Goal: Information Seeking & Learning: Learn about a topic

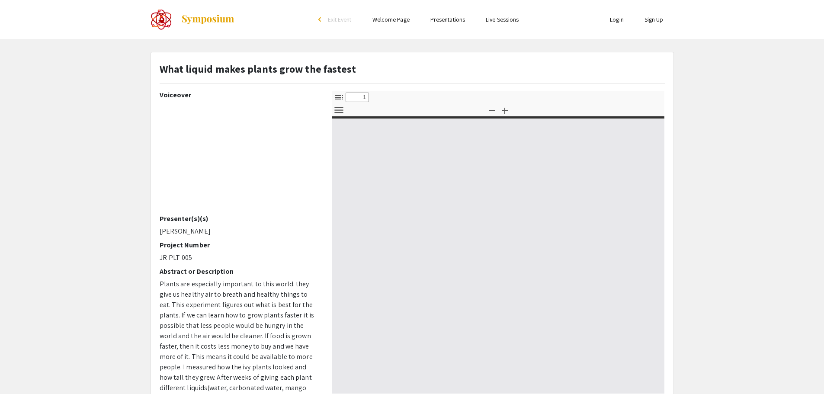
select select "custom"
type input "0"
select select "custom"
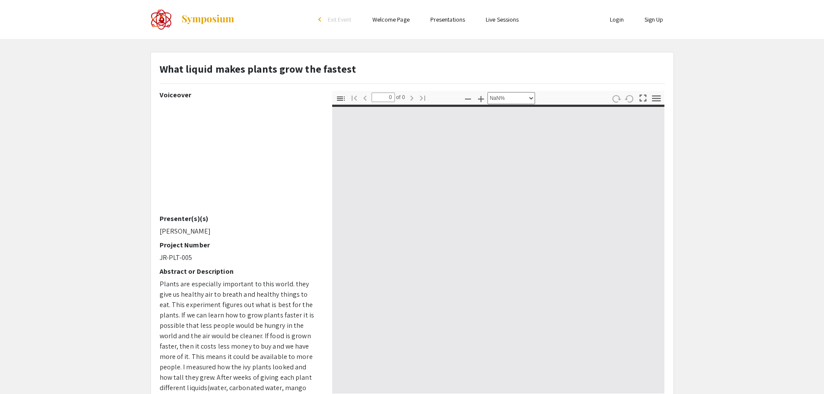
type input "1"
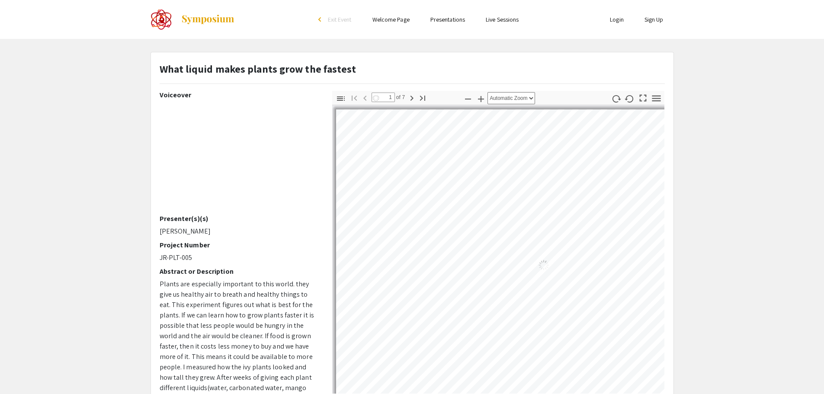
select select "auto"
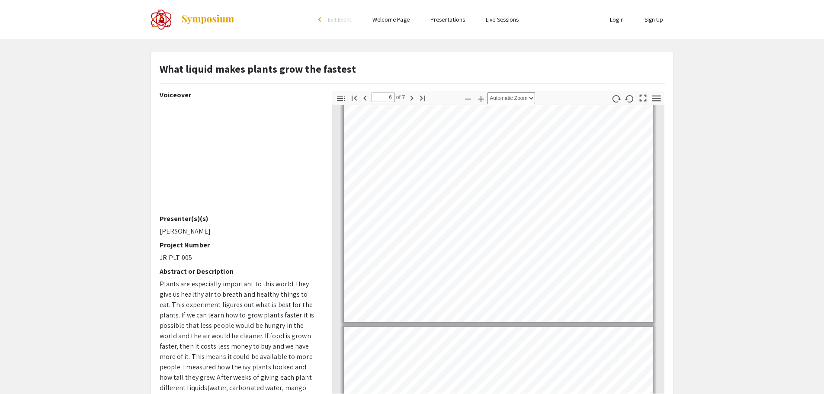
type input "7"
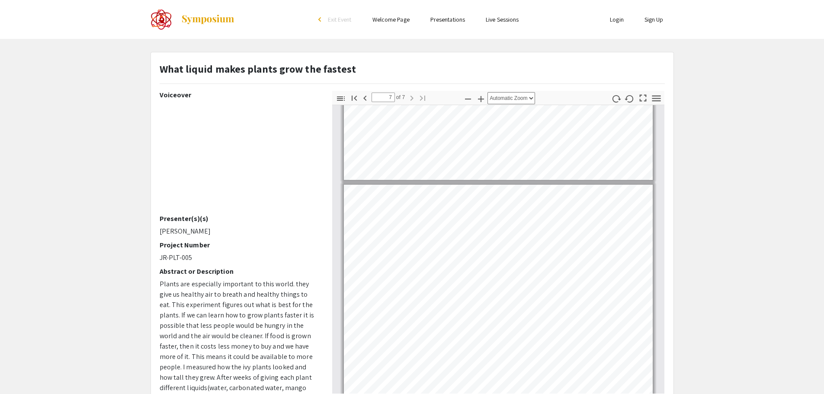
scroll to position [1369, 0]
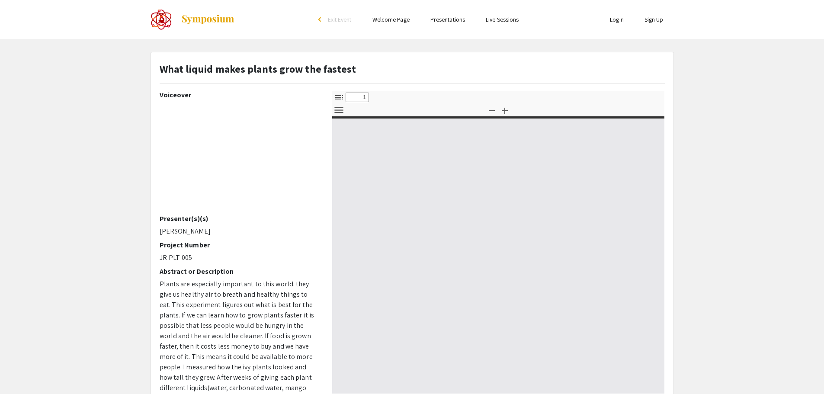
select select "custom"
type input "0"
select select "custom"
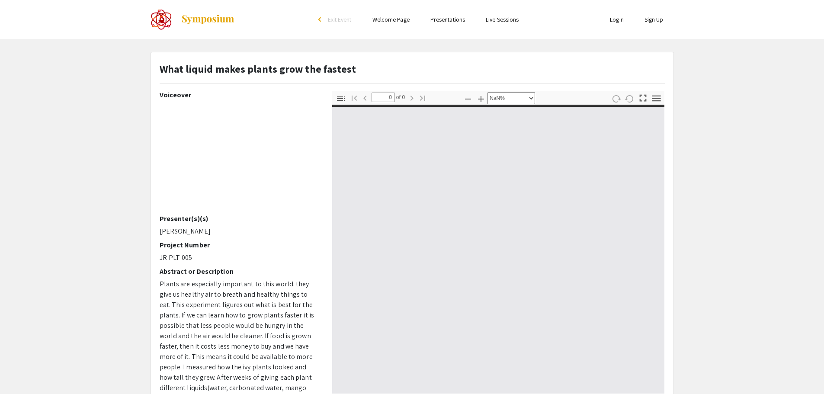
type input "1"
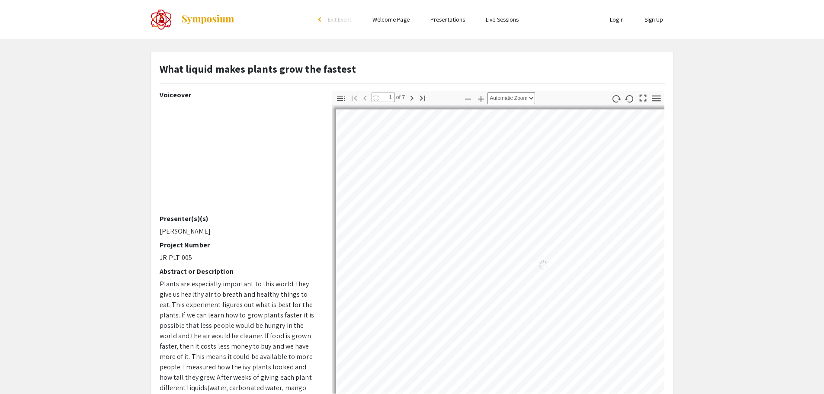
select select "auto"
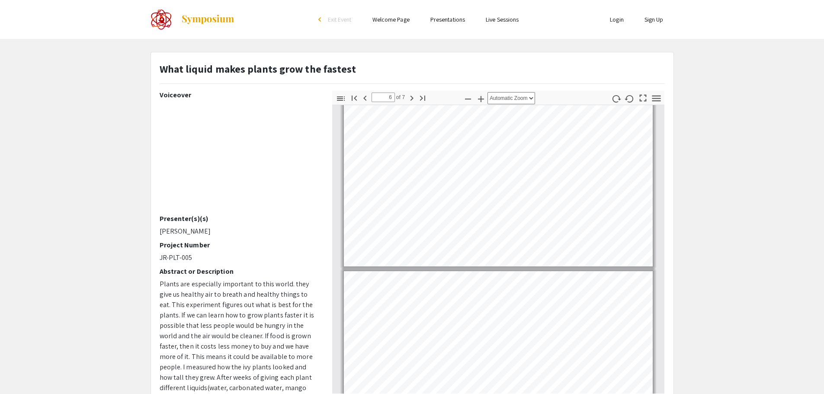
type input "7"
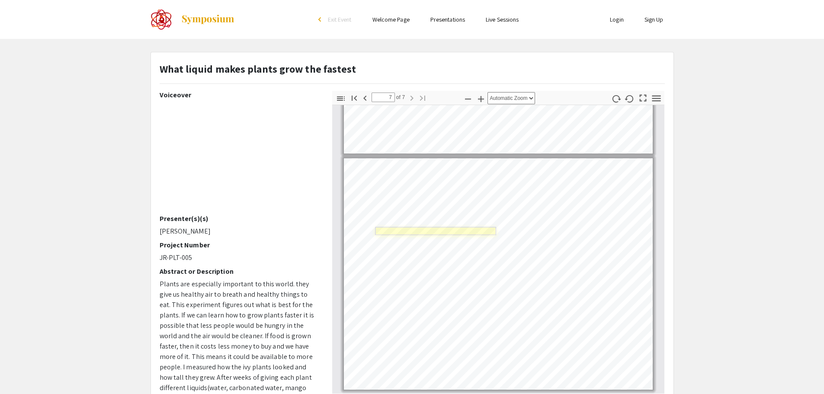
click at [428, 231] on link "Page 7" at bounding box center [435, 231] width 121 height 8
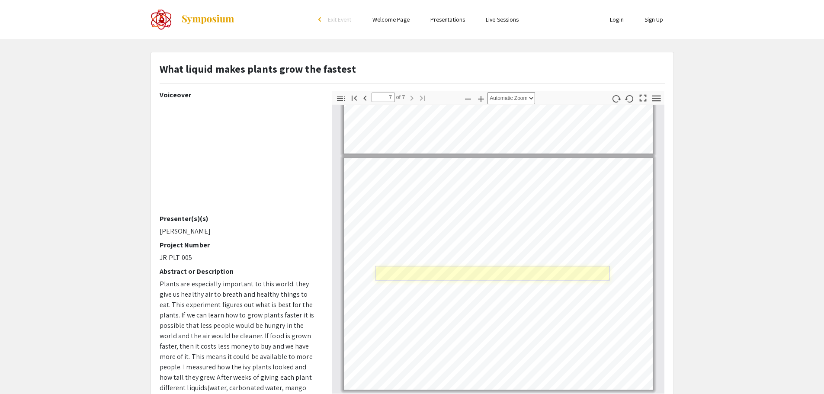
click at [427, 269] on link "Page 7" at bounding box center [492, 273] width 235 height 15
click at [482, 269] on link "Page 7" at bounding box center [492, 273] width 235 height 15
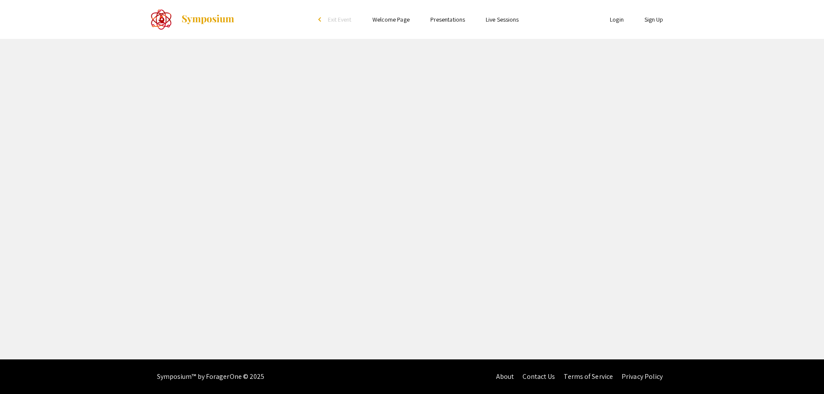
select select "custom"
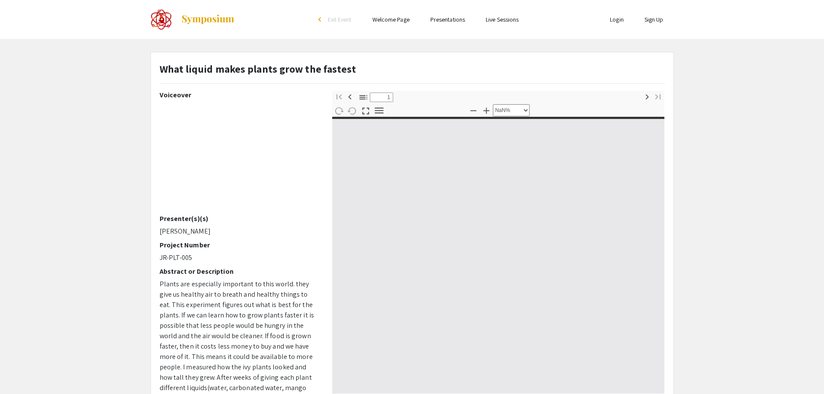
type input "0"
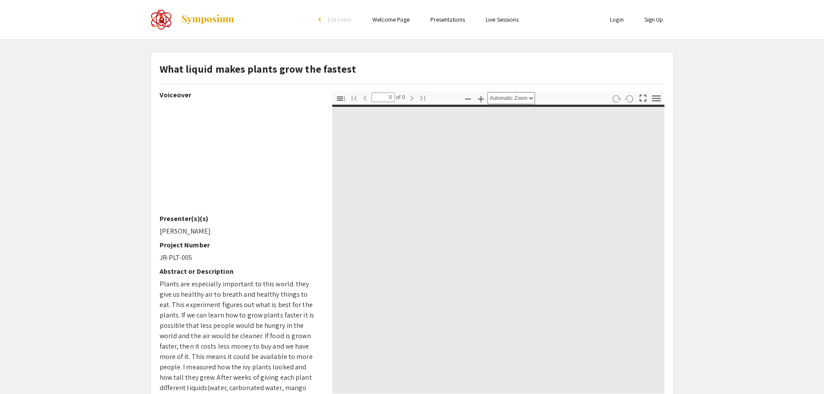
select select "custom"
type input "1"
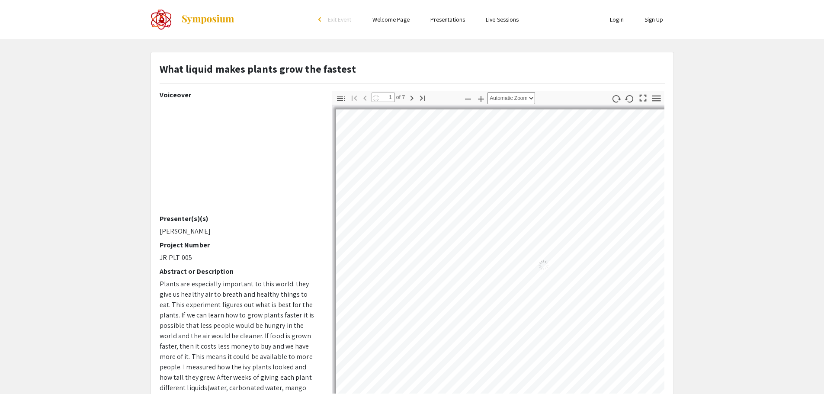
select select "auto"
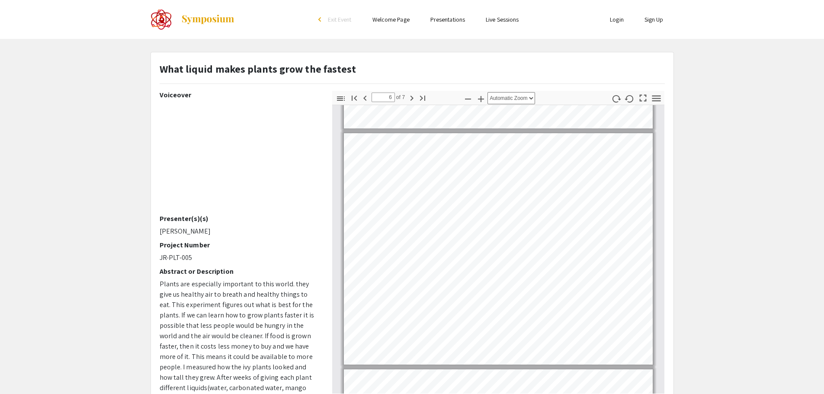
type input "7"
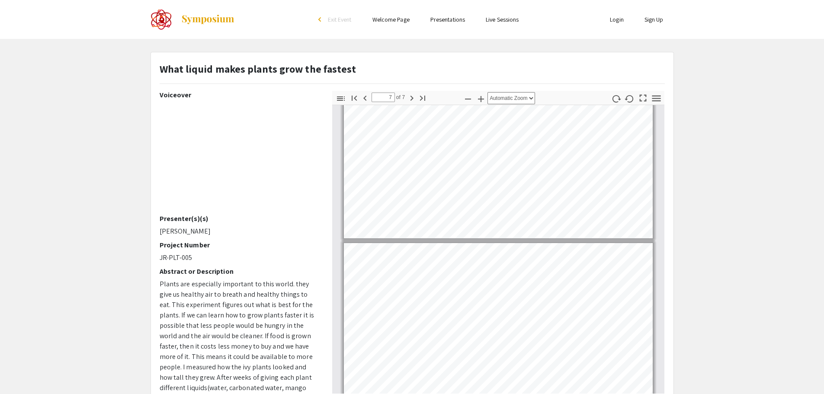
scroll to position [1369, 0]
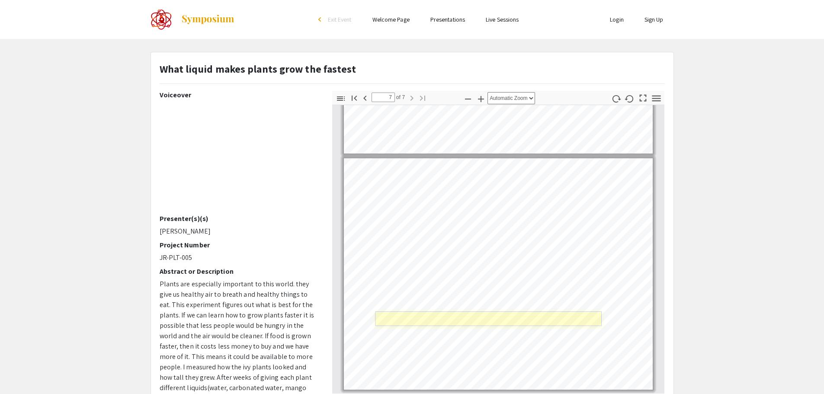
click at [445, 321] on link "Page 7" at bounding box center [488, 319] width 226 height 15
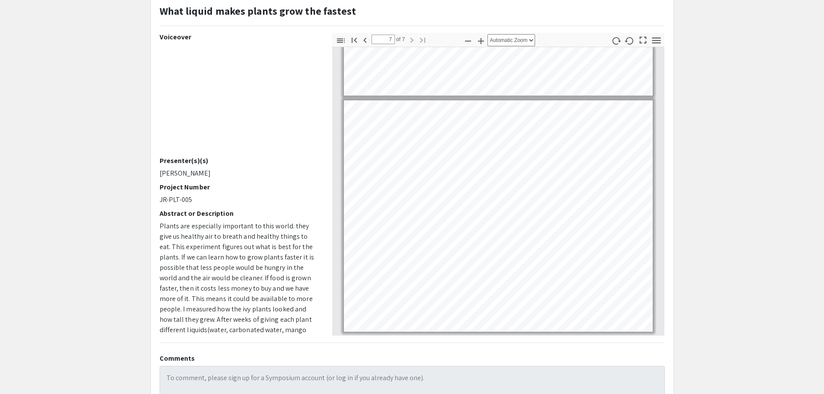
scroll to position [130, 0]
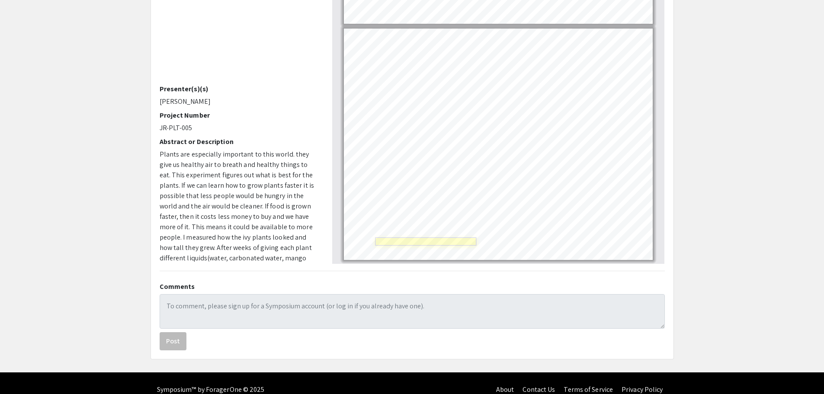
click at [413, 241] on link "Page 7" at bounding box center [425, 242] width 101 height 8
